Goal: Task Accomplishment & Management: Use online tool/utility

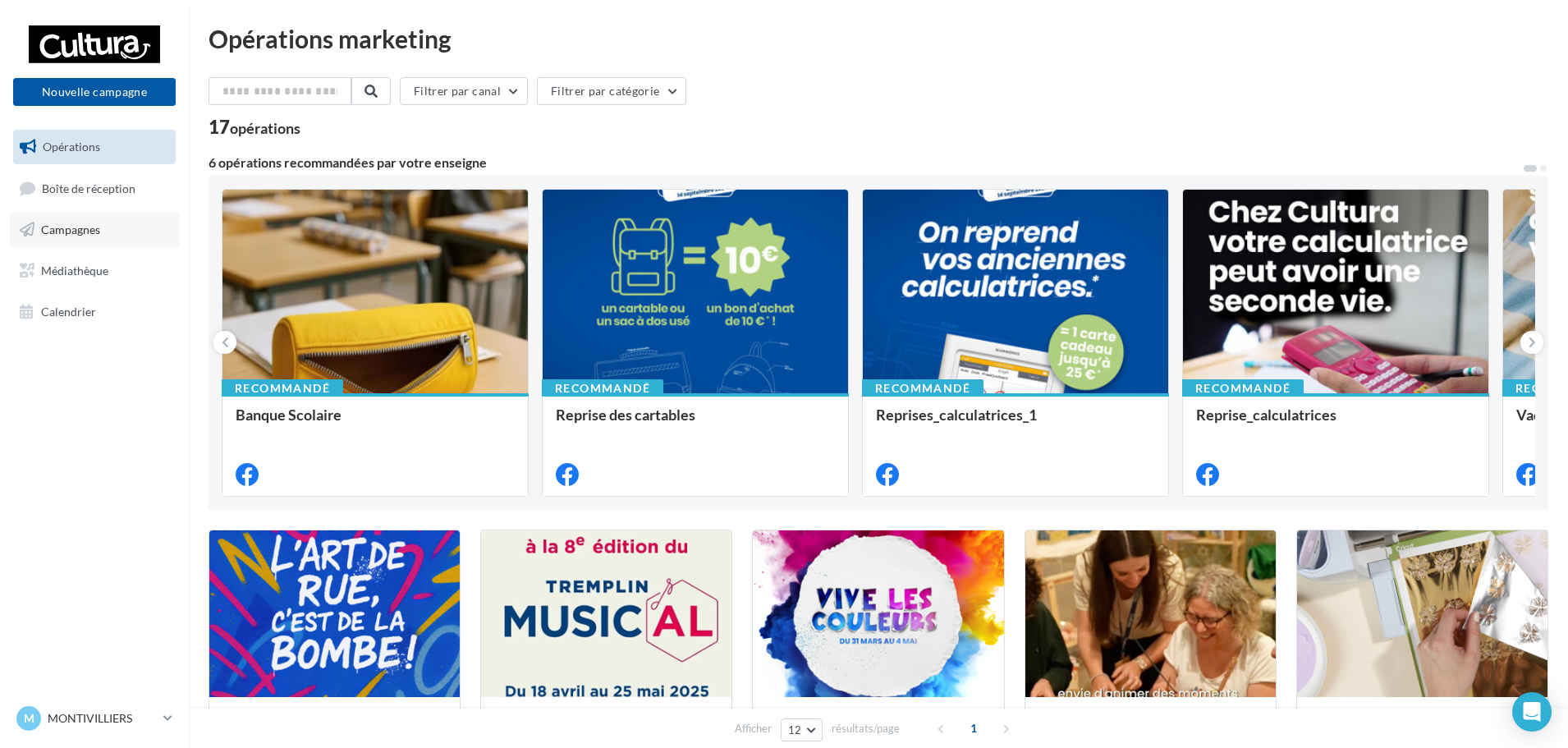
click at [156, 227] on link "Campagnes" at bounding box center [94, 230] width 169 height 35
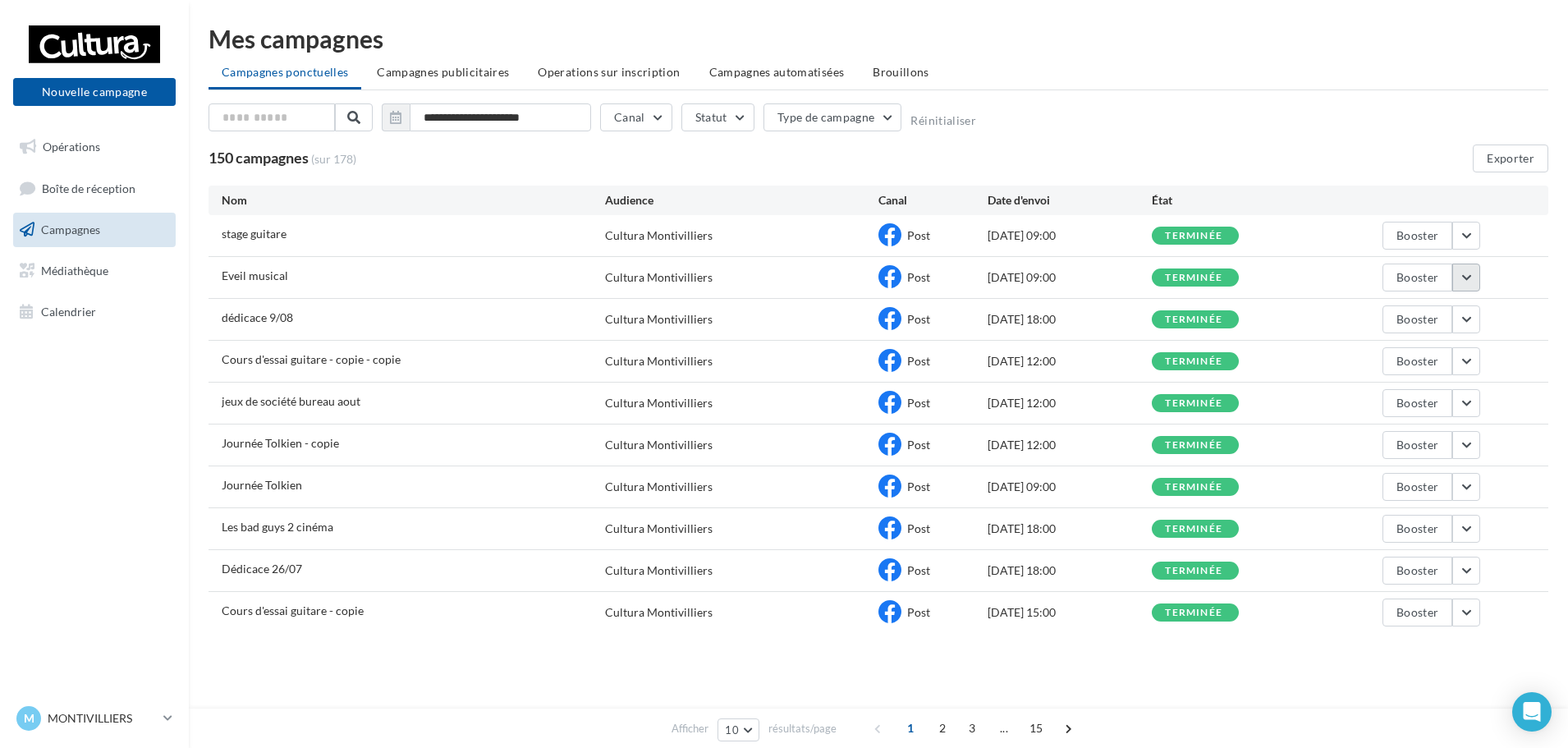
click at [1470, 271] on button "button" at bounding box center [1466, 277] width 28 height 28
click at [1396, 322] on button "Voir les résultats" at bounding box center [1398, 315] width 165 height 42
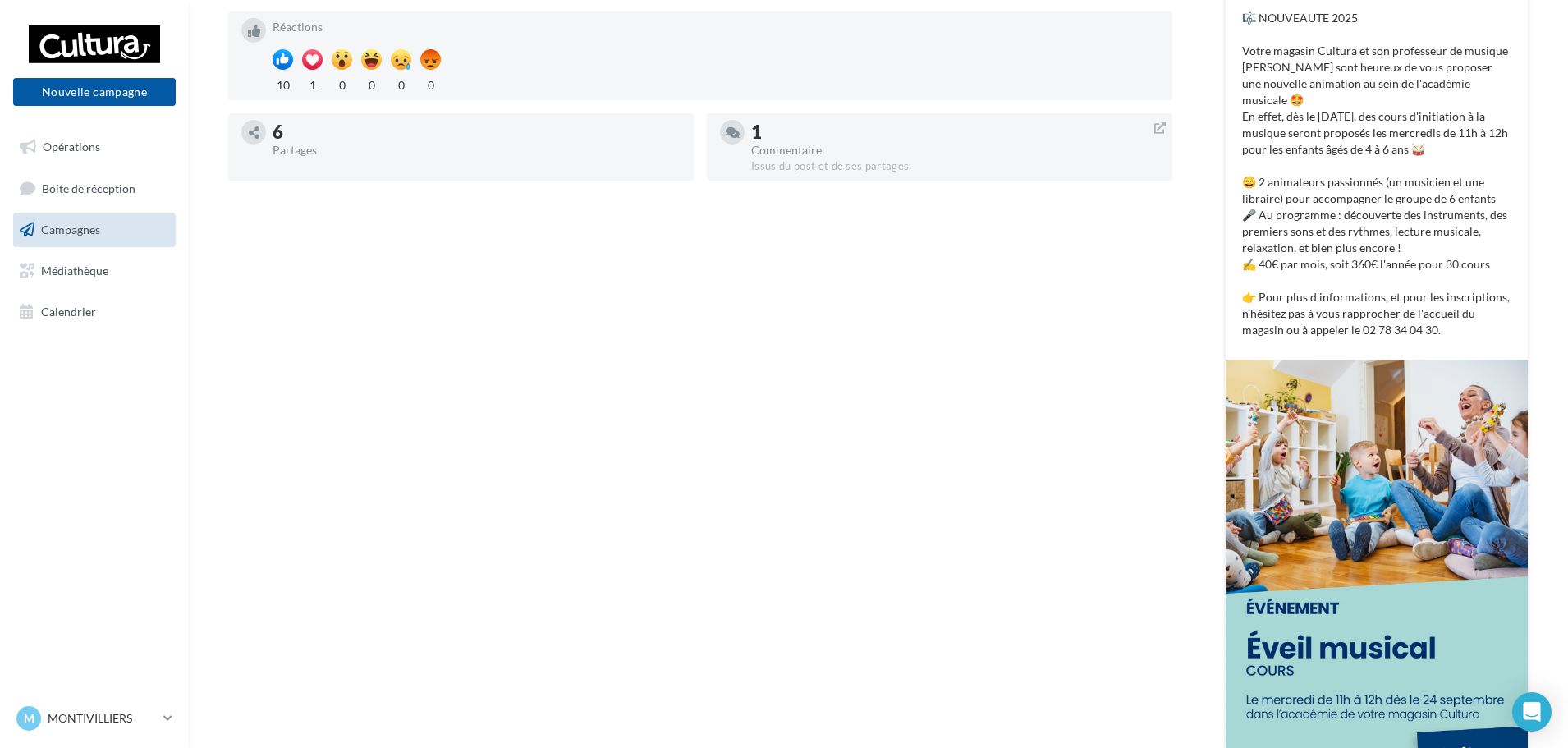
scroll to position [181, 0]
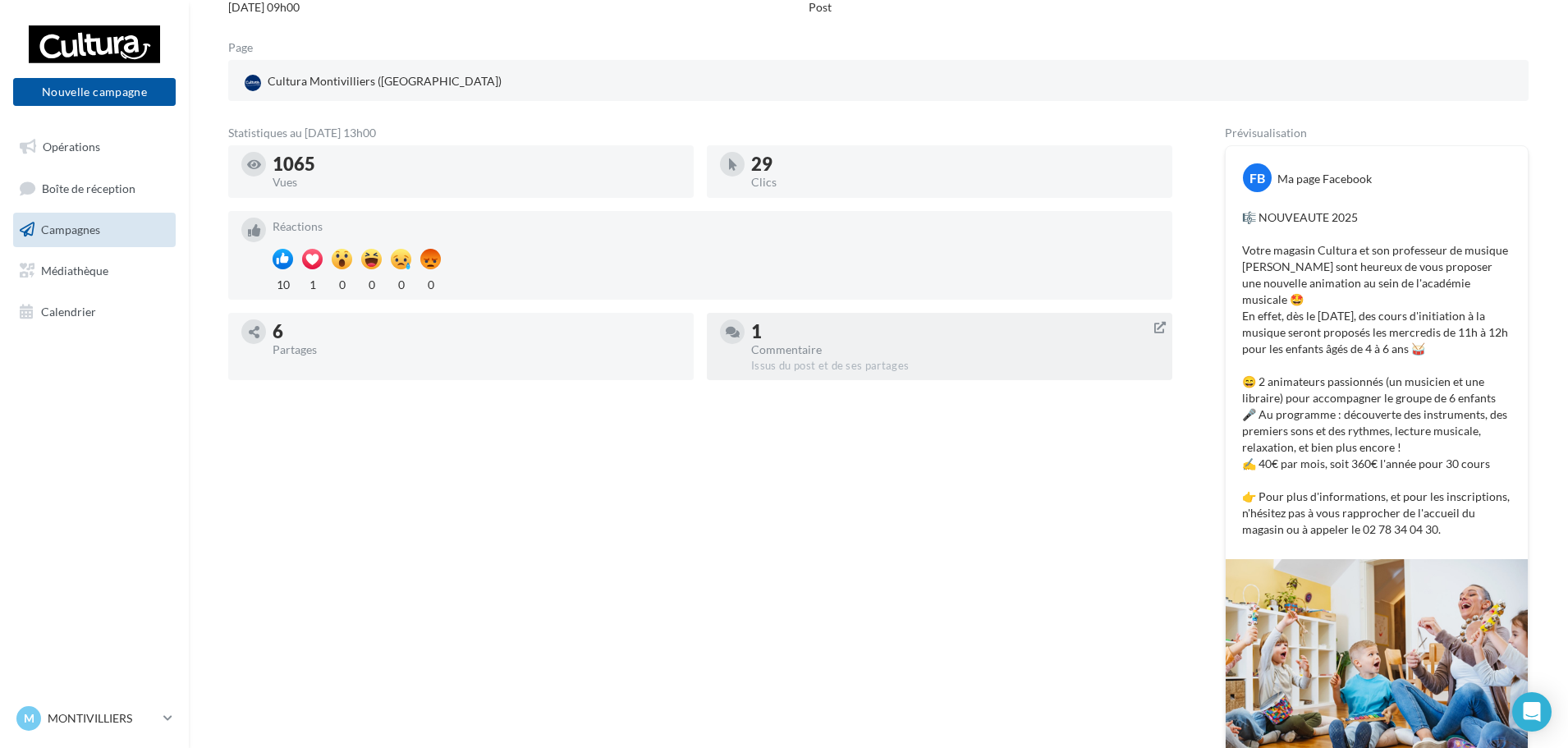
click at [834, 344] on div "Commentaire" at bounding box center [955, 349] width 408 height 11
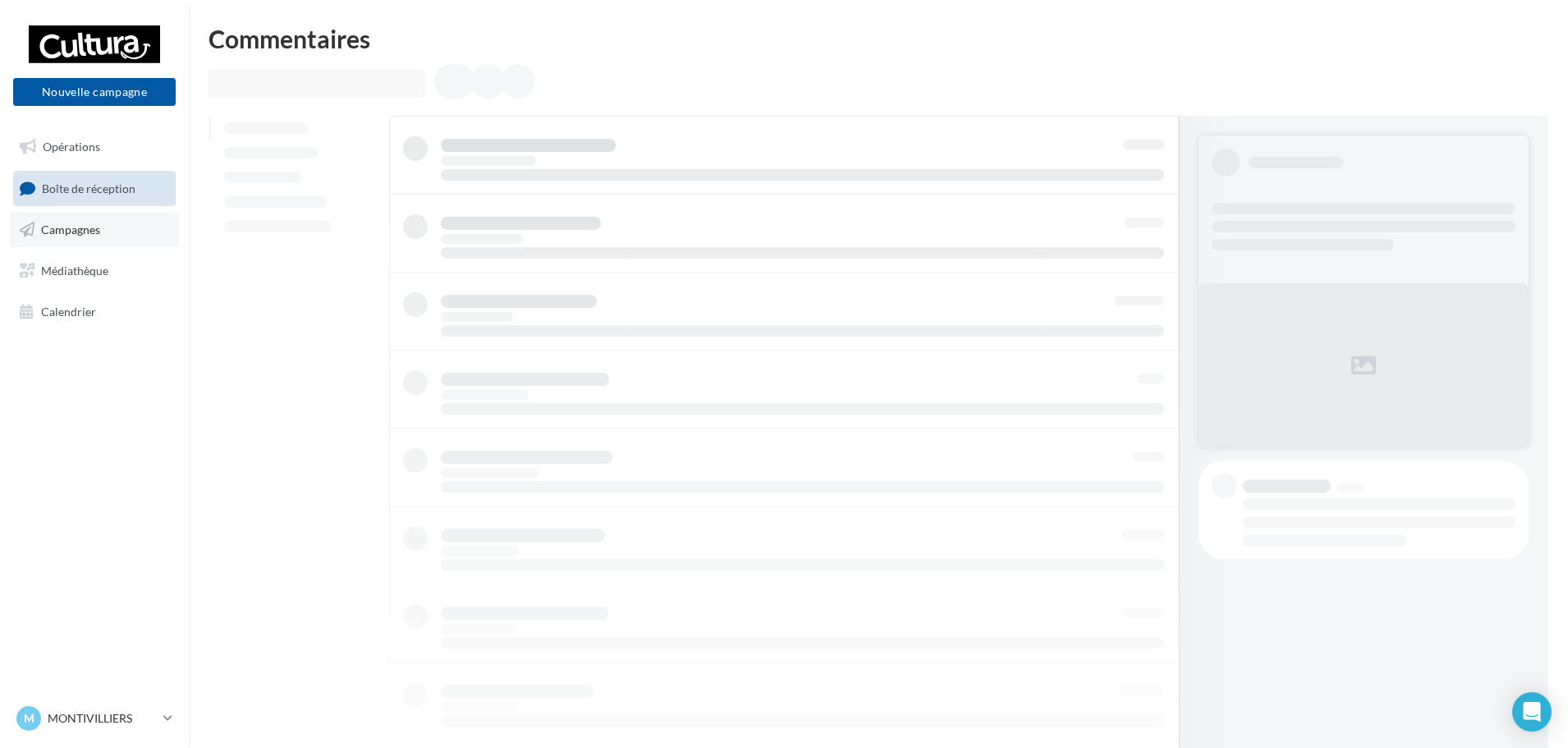
click at [99, 220] on link "Campagnes" at bounding box center [94, 230] width 169 height 35
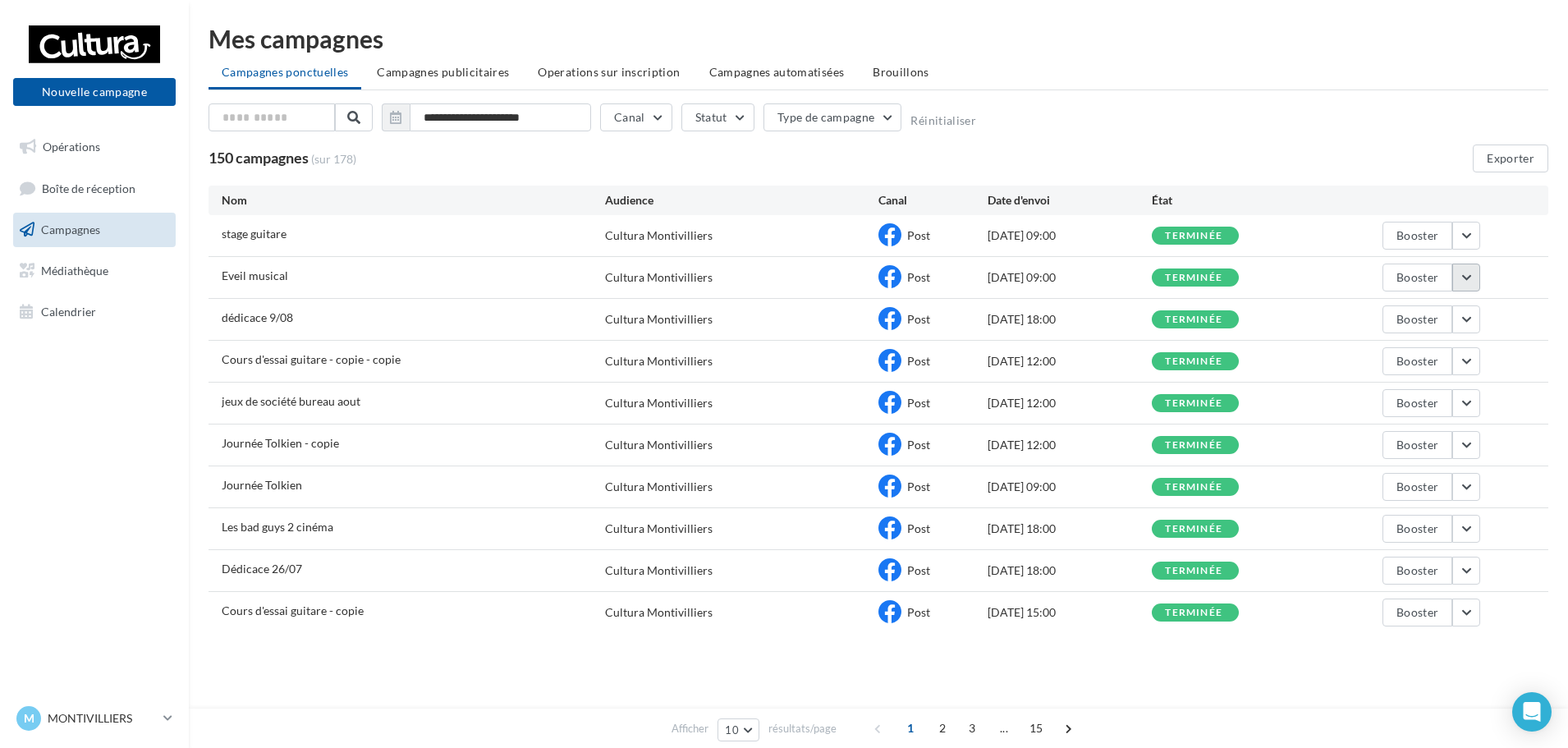
click at [1472, 283] on button "button" at bounding box center [1466, 277] width 28 height 28
click at [1391, 440] on button "Dupliquer" at bounding box center [1398, 444] width 165 height 42
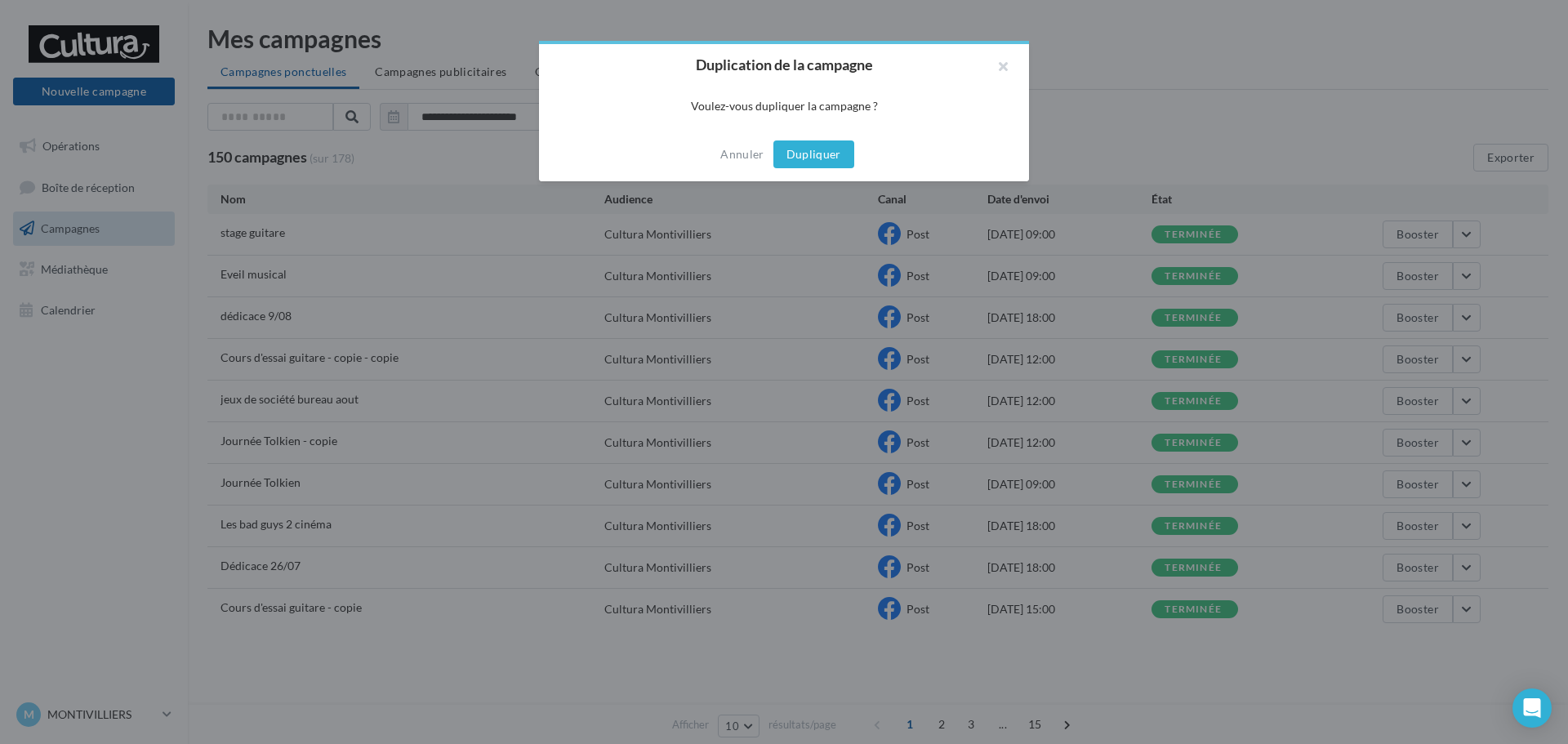
click at [843, 161] on button "Dupliquer" at bounding box center [813, 154] width 81 height 28
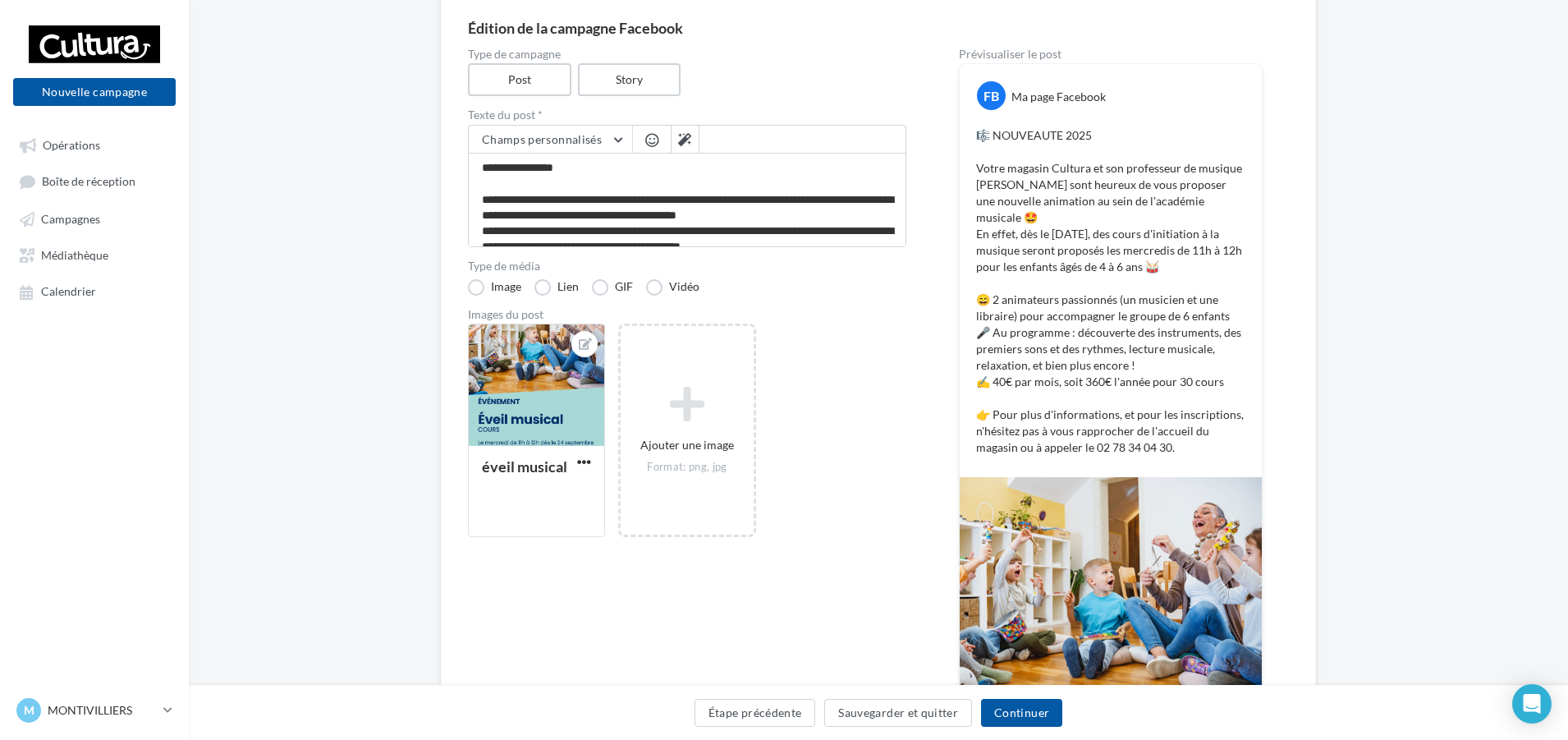
scroll to position [42, 0]
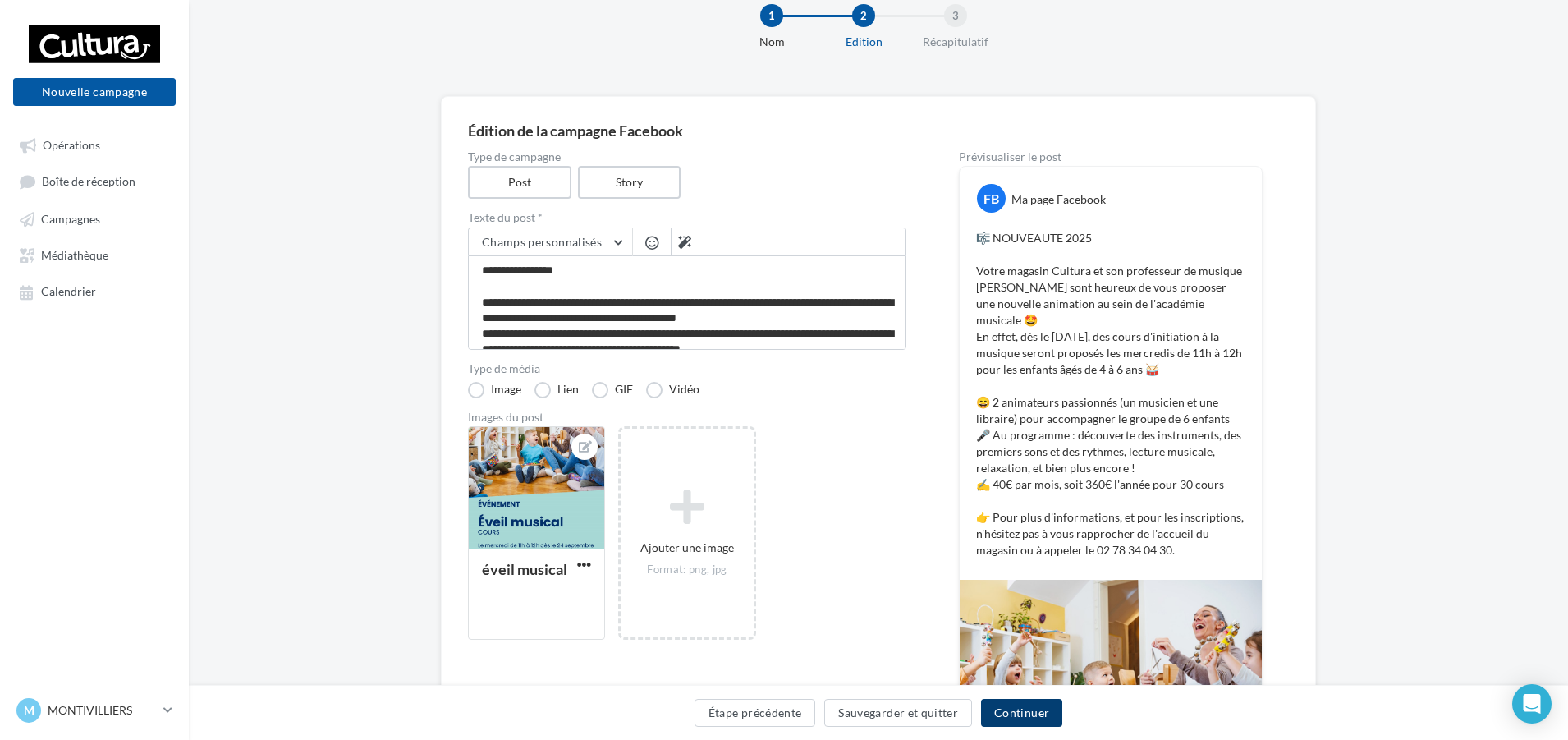
click at [1043, 717] on button "Continuer" at bounding box center [1022, 712] width 81 height 28
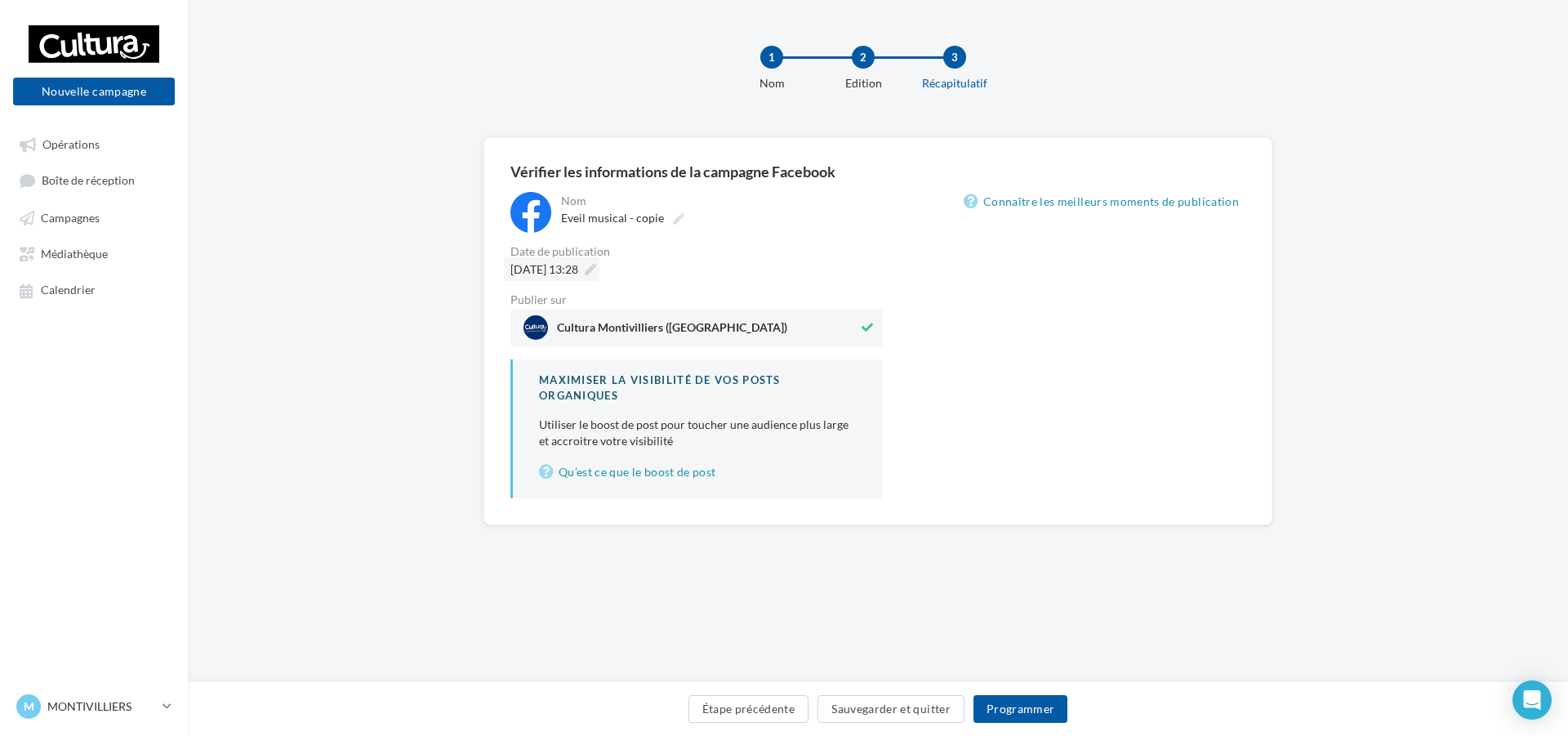
click at [596, 264] on icon at bounding box center [590, 269] width 11 height 11
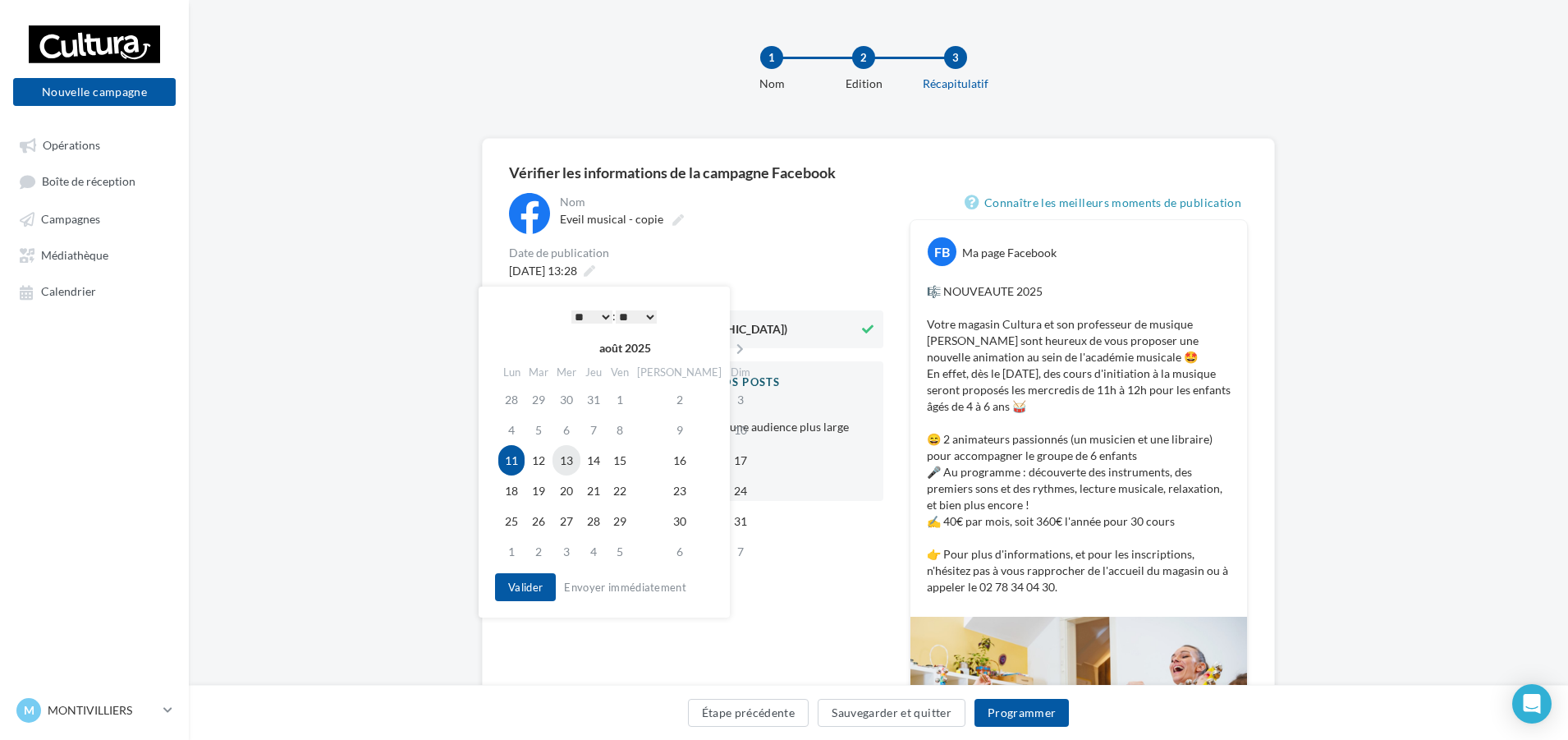
click at [578, 465] on td "13" at bounding box center [567, 460] width 28 height 30
click at [1027, 197] on link "Connaître les meilleurs moments de publication" at bounding box center [1106, 203] width 283 height 20
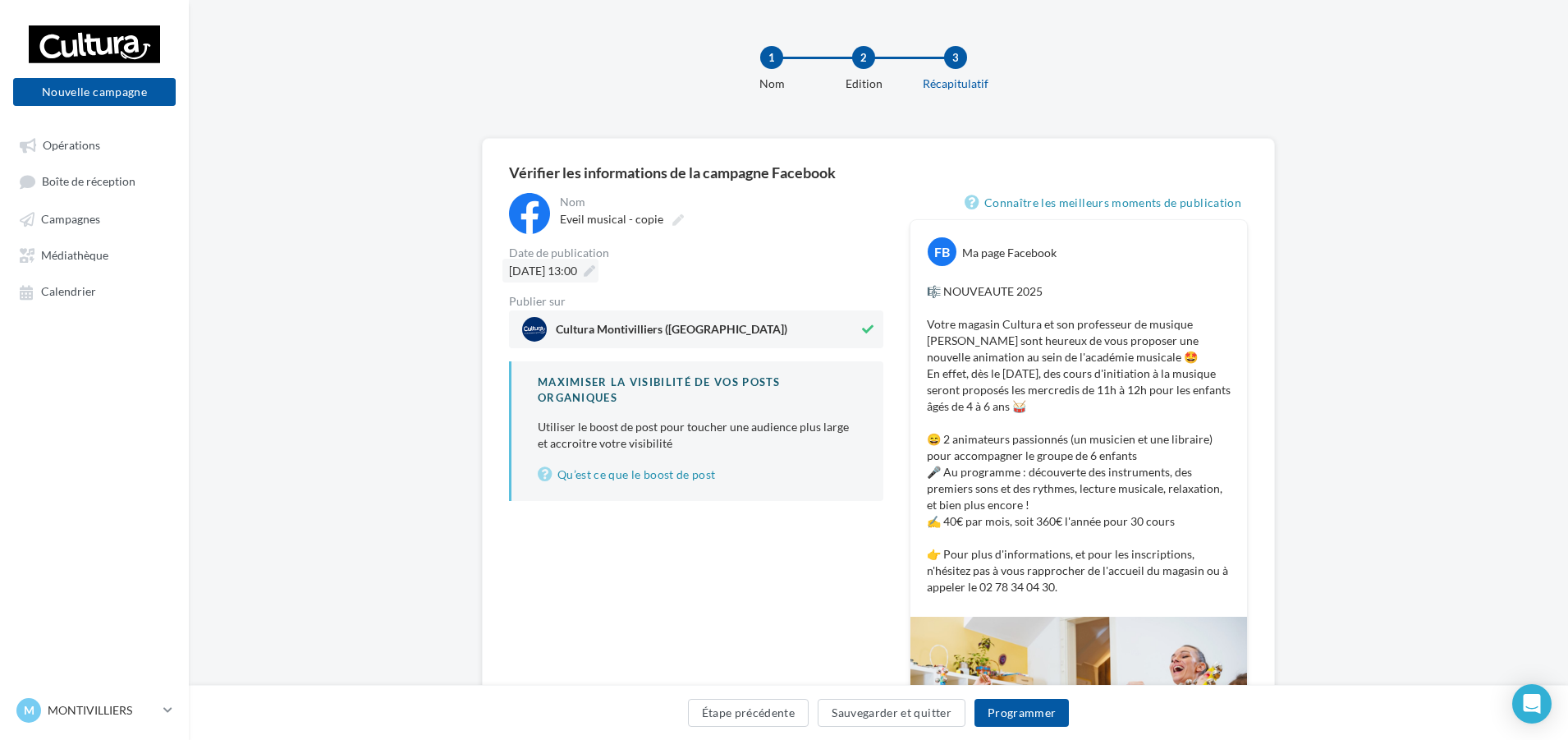
click at [595, 274] on icon at bounding box center [589, 270] width 11 height 11
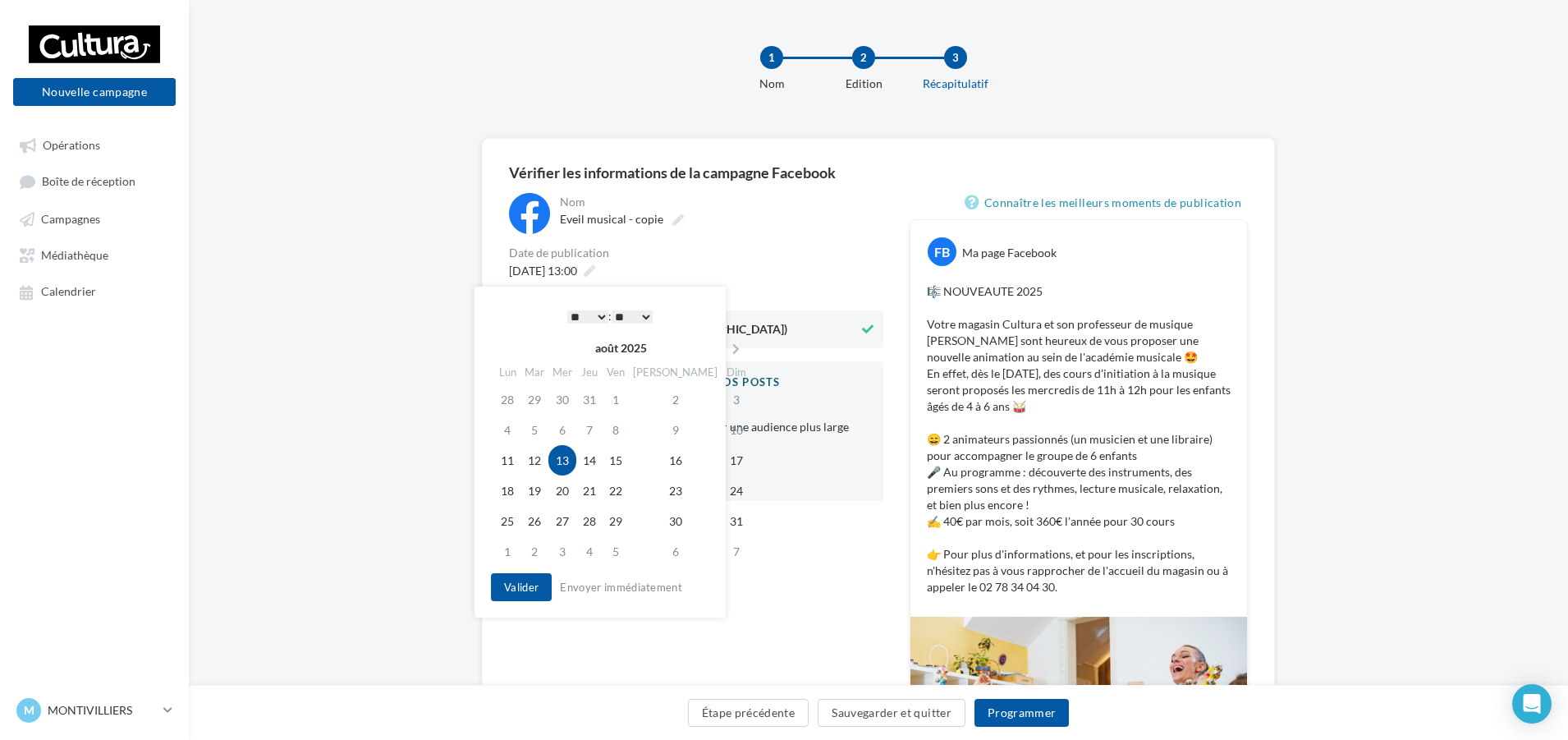
click at [600, 310] on select "* * * * * * * * * * ** ** ** ** ** ** ** ** ** ** ** ** ** **" at bounding box center [587, 316] width 41 height 13
click at [512, 595] on button "Valider" at bounding box center [522, 587] width 61 height 28
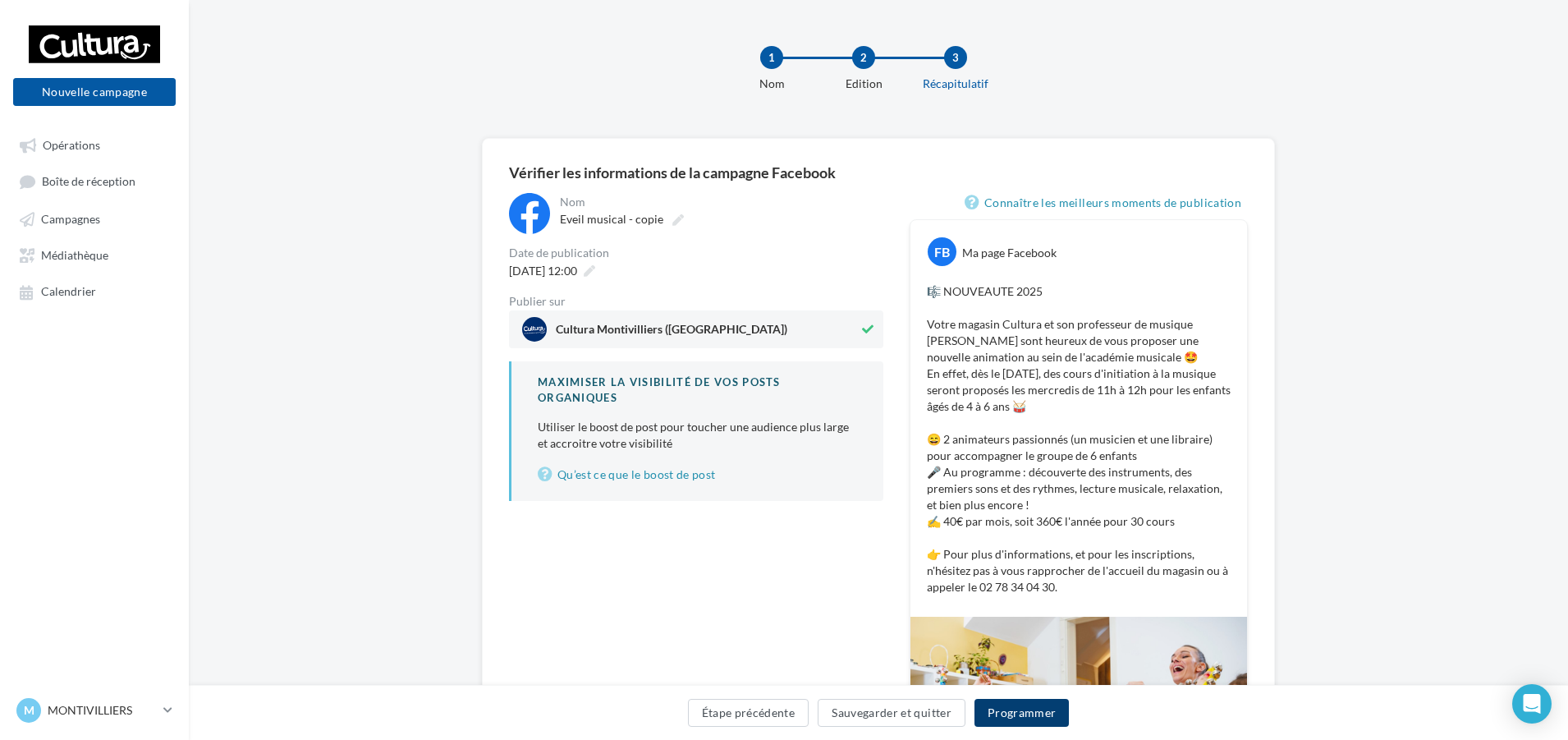
click at [1046, 717] on button "Programmer" at bounding box center [1022, 712] width 95 height 28
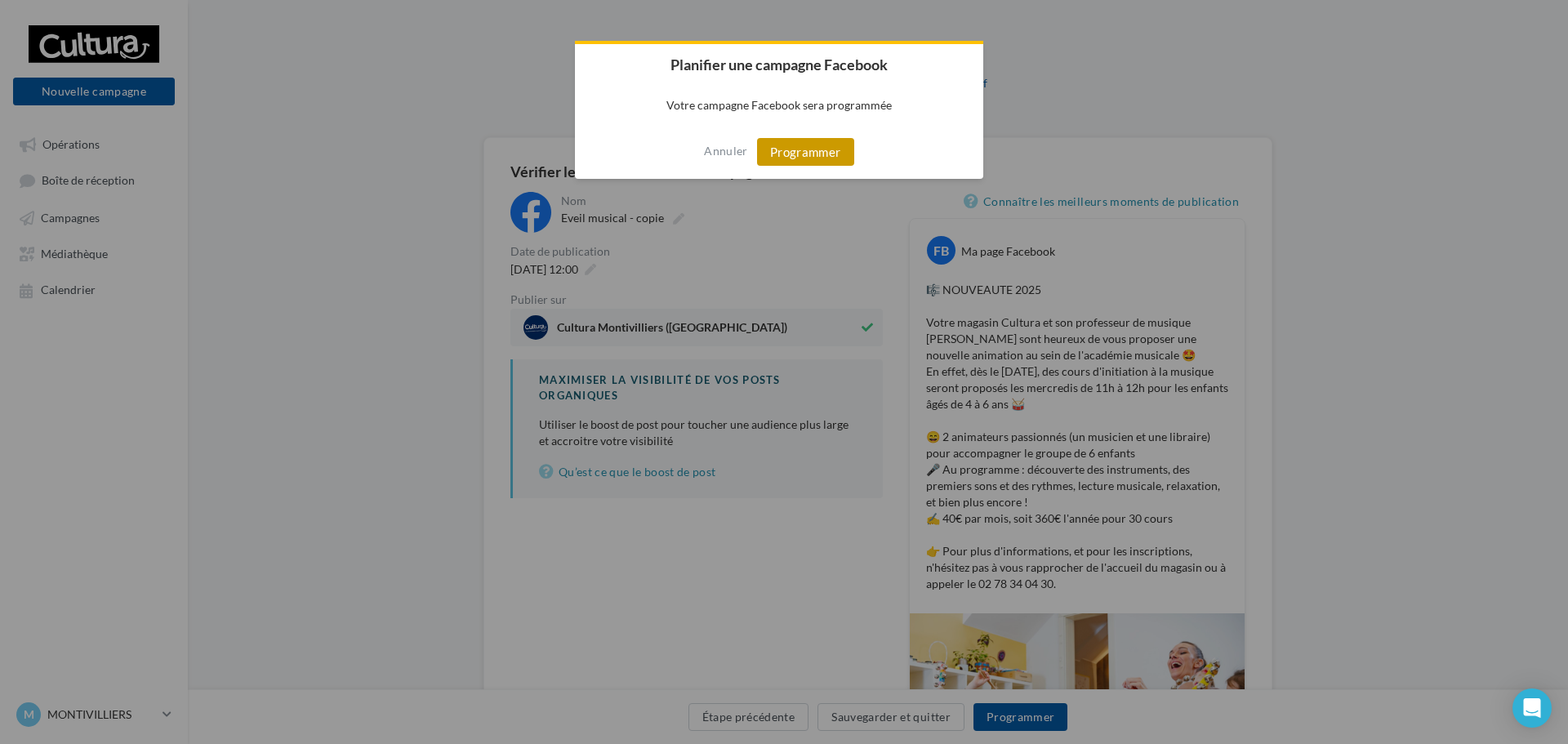
click at [819, 150] on button "Programmer" at bounding box center [806, 152] width 97 height 28
